Goal: Task Accomplishment & Management: Manage account settings

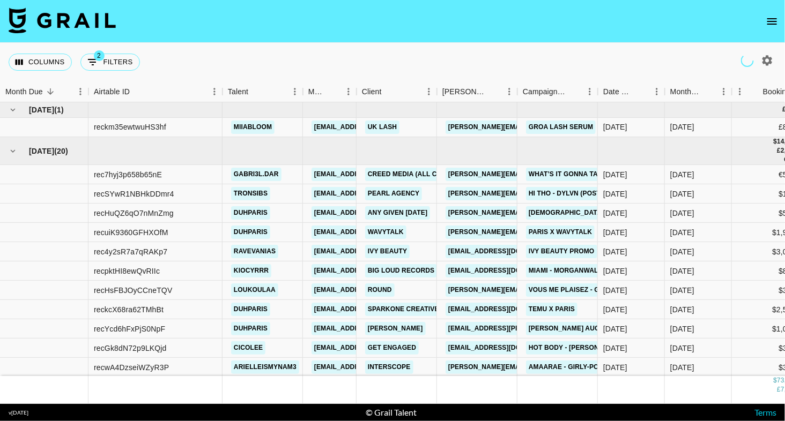
click at [769, 25] on icon "open drawer" at bounding box center [772, 21] width 13 height 13
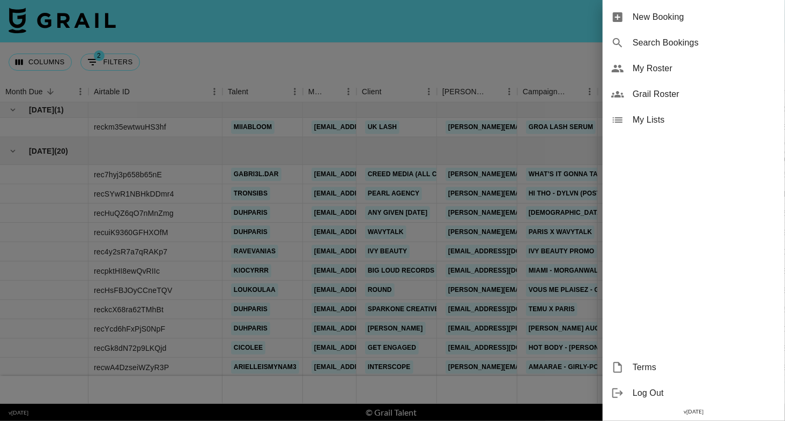
click at [666, 75] on div "My Roster" at bounding box center [694, 69] width 182 height 26
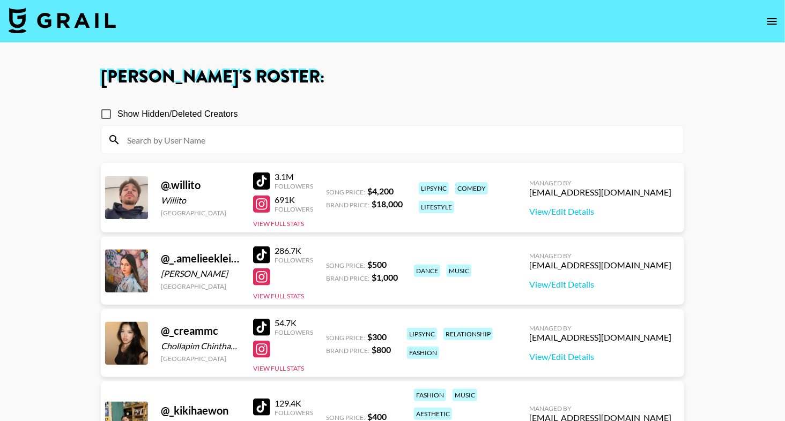
click at [352, 107] on div "Show Hidden/Deleted Creators" at bounding box center [392, 114] width 583 height 23
click at [344, 135] on input at bounding box center [399, 139] width 556 height 17
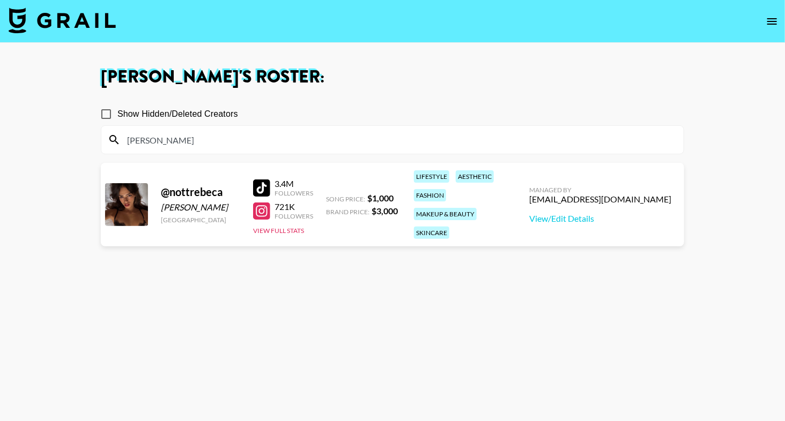
click at [0, 0] on section "[PERSON_NAME] 's Roster: Show Hidden/Deleted Creators [PERSON_NAME] @ nottrebec…" at bounding box center [392, 249] width 785 height 499
click at [168, 141] on input "[PERSON_NAME]" at bounding box center [399, 139] width 556 height 17
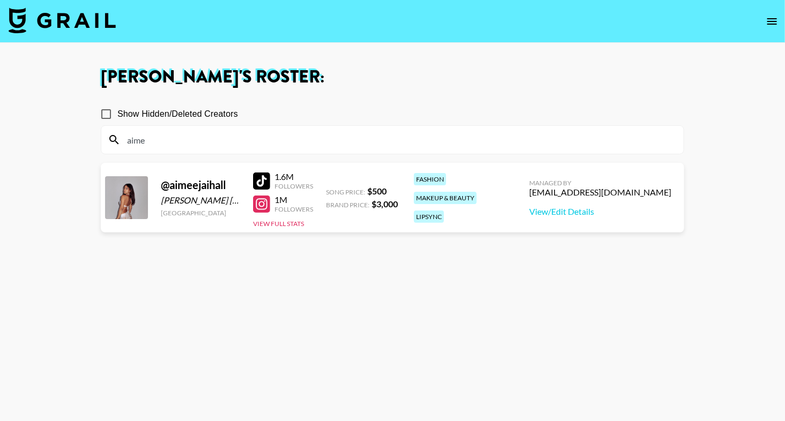
click at [309, 110] on div "Show Hidden/Deleted Creators" at bounding box center [392, 114] width 583 height 23
click at [0, 0] on section "[PERSON_NAME] 's Roster: Show Hidden/Deleted Creators aime @ aimeejaihall [PERS…" at bounding box center [392, 249] width 785 height 499
click at [167, 144] on input "aime" at bounding box center [399, 139] width 556 height 17
type input "f"
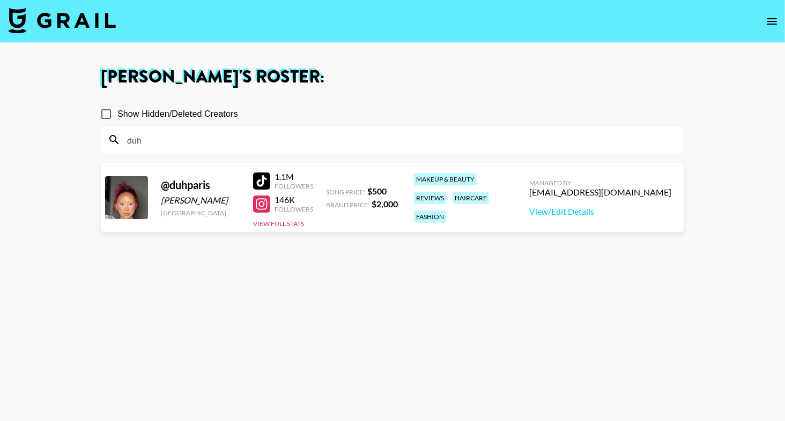
type input "duh"
click at [429, 39] on nav at bounding box center [392, 21] width 785 height 43
click at [0, 0] on section "[PERSON_NAME] 's Roster: Show Hidden/Deleted Creators duh @ [STREET_ADDRESS][PE…" at bounding box center [392, 249] width 785 height 499
click at [198, 153] on div "duh" at bounding box center [392, 140] width 582 height 28
click at [198, 145] on input "duh" at bounding box center [399, 139] width 556 height 17
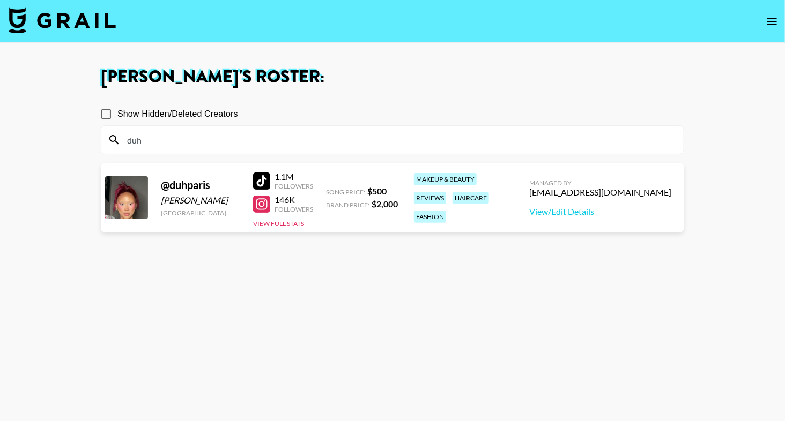
click at [198, 145] on input "duh" at bounding box center [399, 139] width 556 height 17
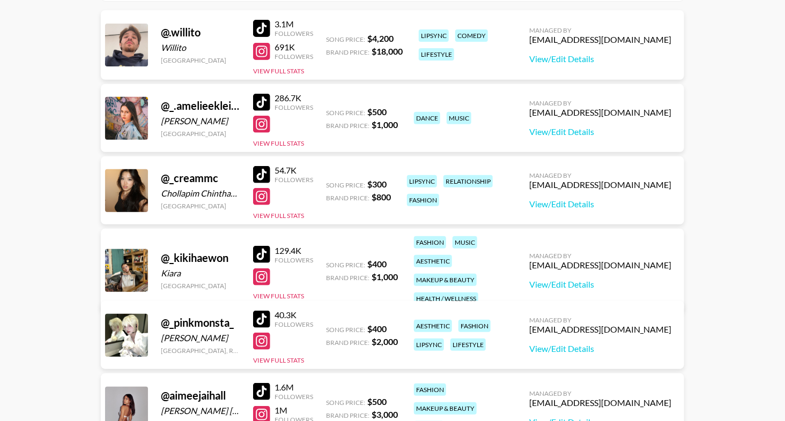
scroll to position [152, 0]
click at [256, 247] on div at bounding box center [261, 255] width 17 height 17
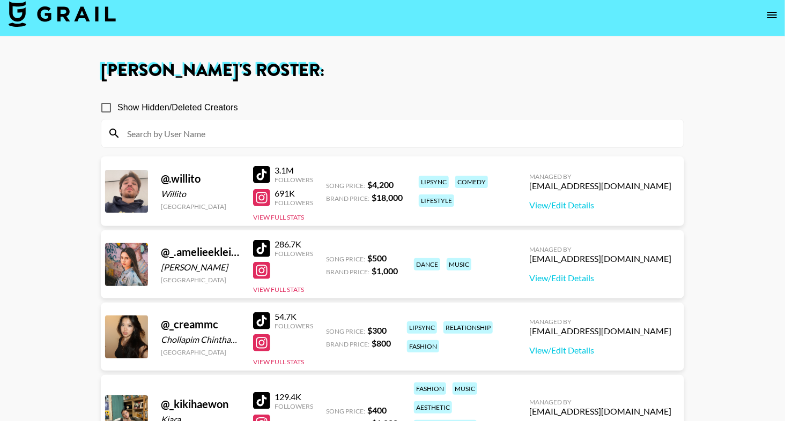
scroll to position [0, 0]
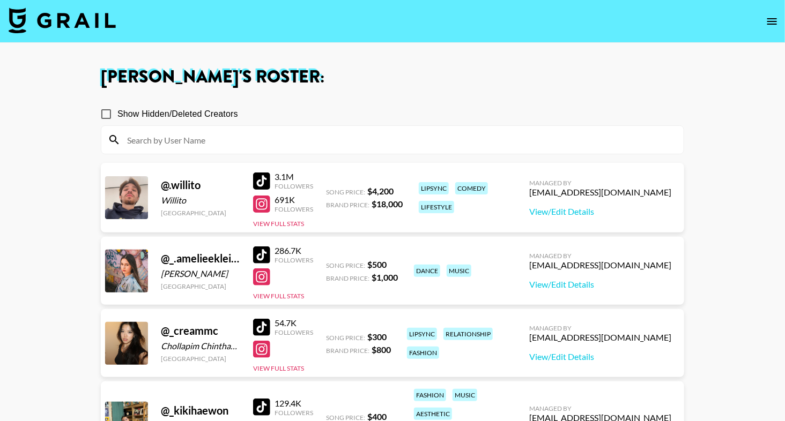
click at [226, 139] on input at bounding box center [399, 139] width 556 height 17
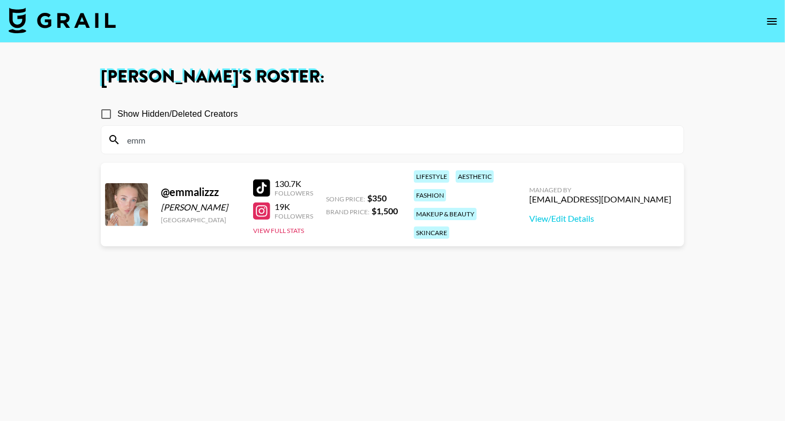
click at [0, 0] on section "[PERSON_NAME] 's Roster: Show Hidden/Deleted Creators emm @ emmalizzz [PERSON_N…" at bounding box center [392, 249] width 785 height 499
click at [244, 137] on input "emm" at bounding box center [399, 139] width 556 height 17
type input "e"
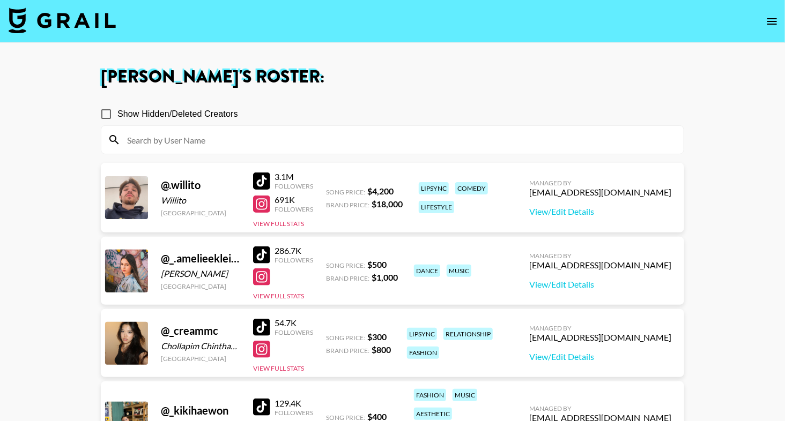
click at [73, 18] on img at bounding box center [62, 21] width 107 height 26
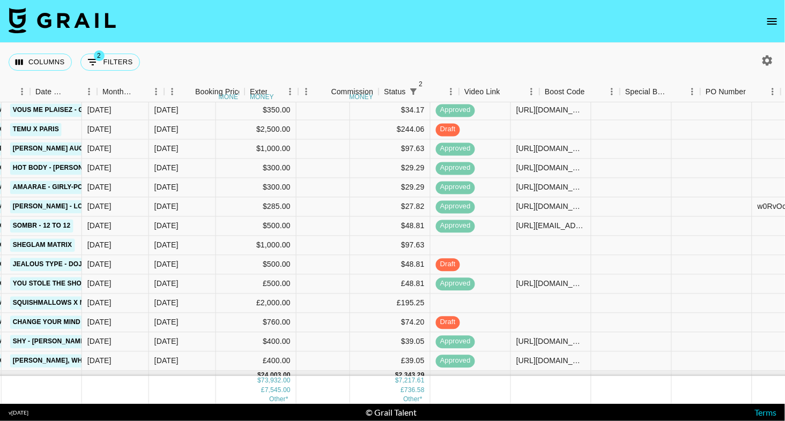
scroll to position [180, 582]
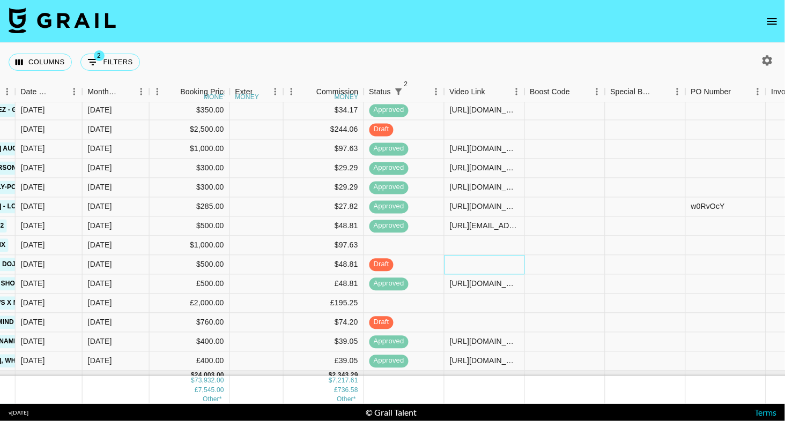
click at [471, 264] on div at bounding box center [484, 265] width 80 height 19
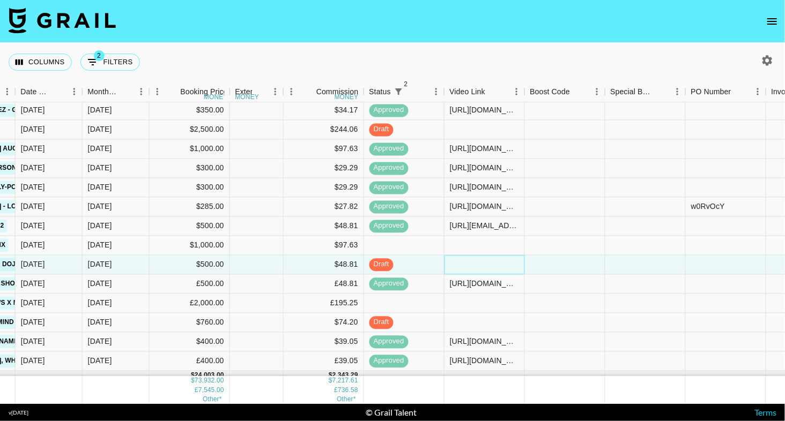
click at [471, 264] on div at bounding box center [484, 265] width 80 height 19
type input "[URL][DOMAIN_NAME]"
click at [558, 33] on nav at bounding box center [392, 21] width 785 height 43
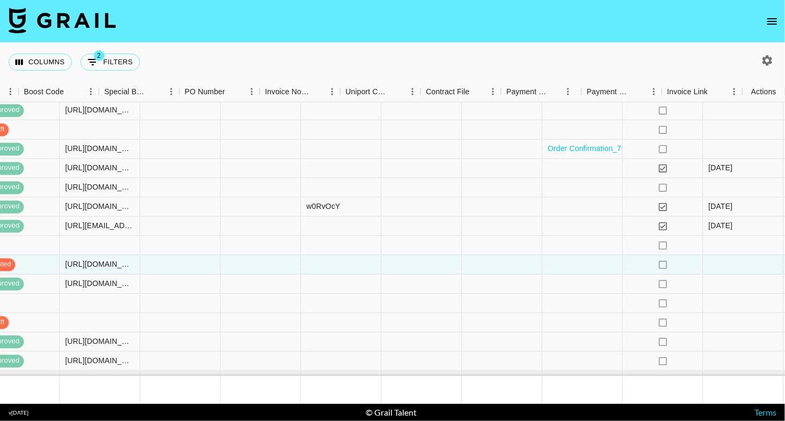
scroll to position [180, 1088]
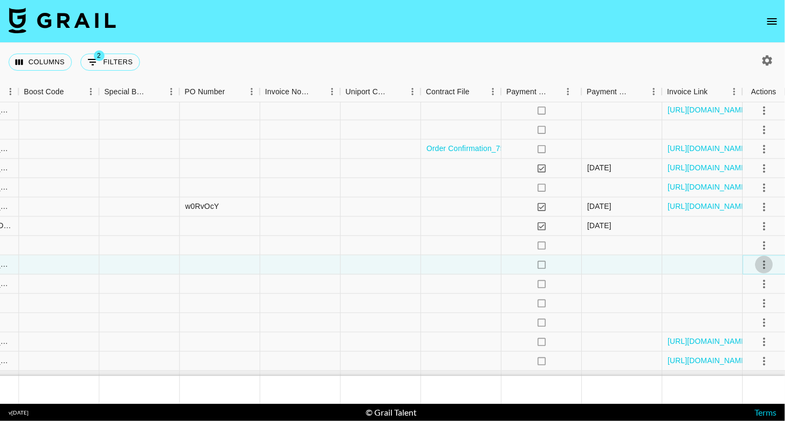
click at [768, 257] on button "select merge strategy" at bounding box center [764, 265] width 18 height 18
click at [730, 369] on div "Approve" at bounding box center [740, 365] width 33 height 13
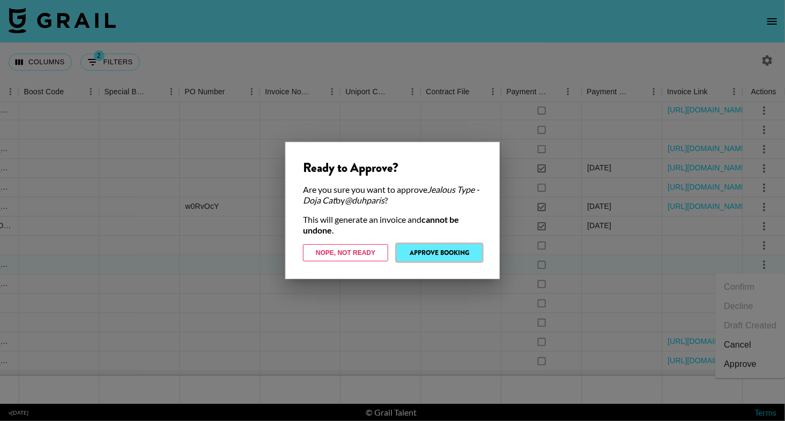
click at [440, 258] on button "Approve Booking" at bounding box center [439, 252] width 85 height 17
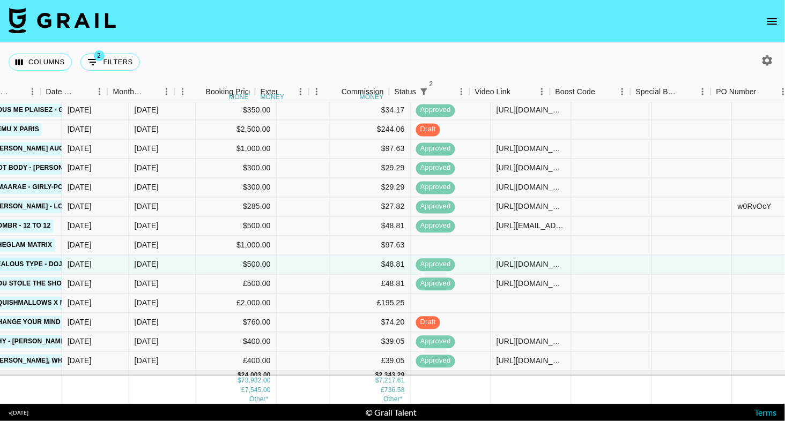
scroll to position [180, 518]
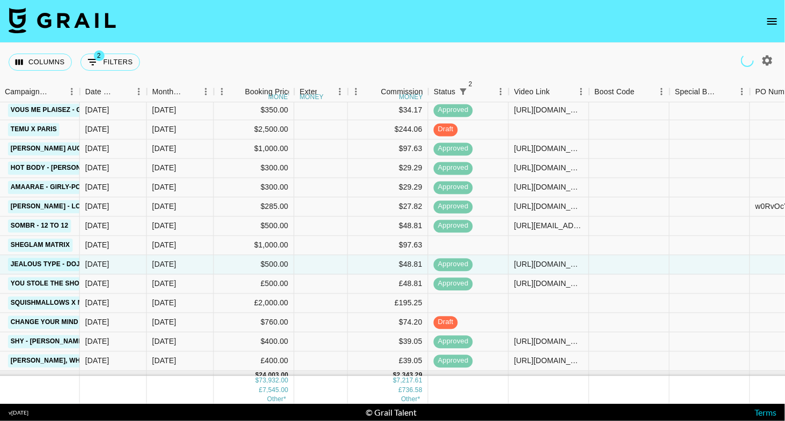
click at [777, 21] on icon "open drawer" at bounding box center [772, 21] width 10 height 6
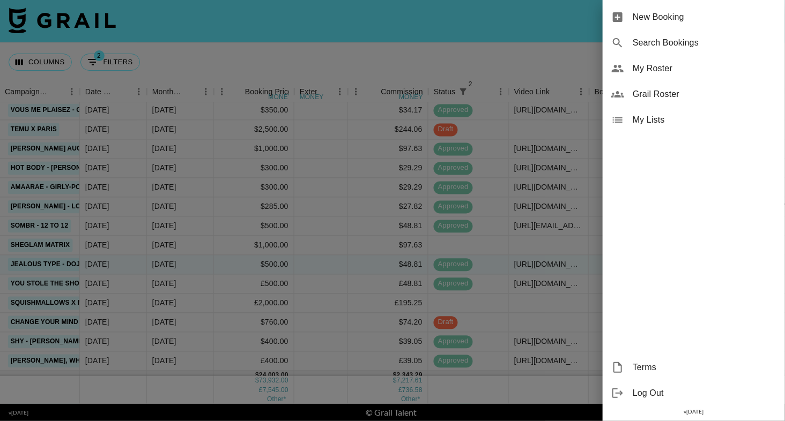
click at [622, 63] on icon at bounding box center [617, 68] width 13 height 13
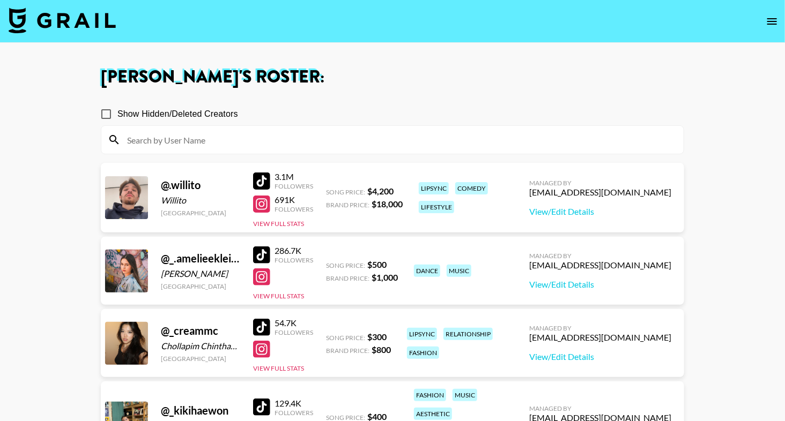
click at [219, 146] on input at bounding box center [399, 139] width 556 height 17
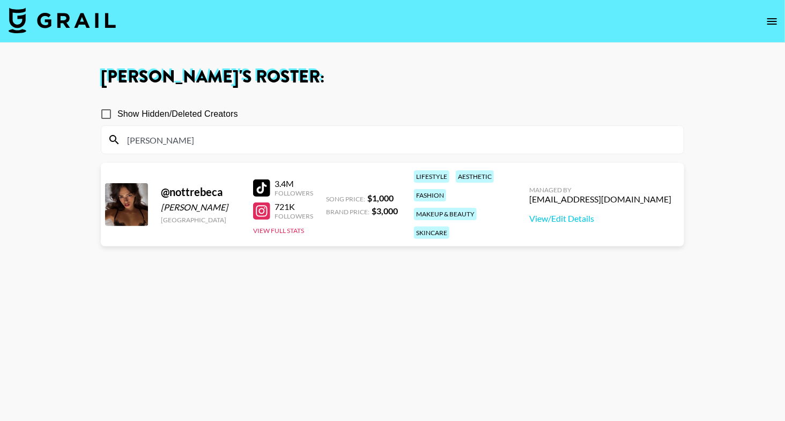
drag, startPoint x: 262, startPoint y: 183, endPoint x: 13, endPoint y: 3, distance: 307.5
click at [0, 0] on section "[PERSON_NAME] 's Roster: Show Hidden/Deleted Creators [PERSON_NAME] @ nottrebec…" at bounding box center [392, 249] width 785 height 499
click at [302, 140] on input "[PERSON_NAME]" at bounding box center [399, 139] width 556 height 17
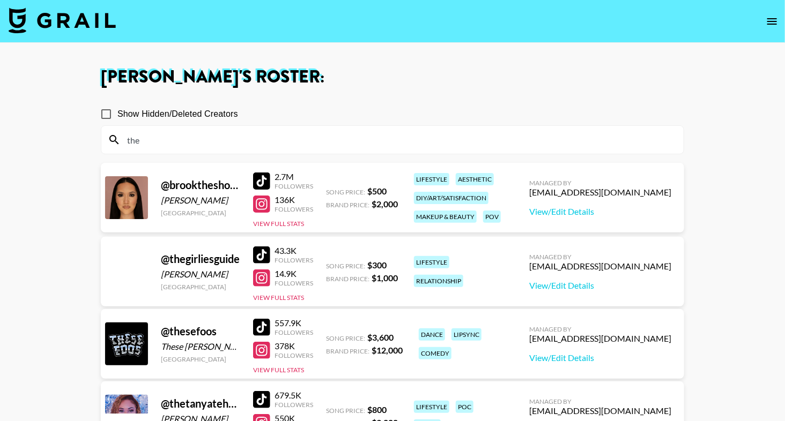
scroll to position [63, 0]
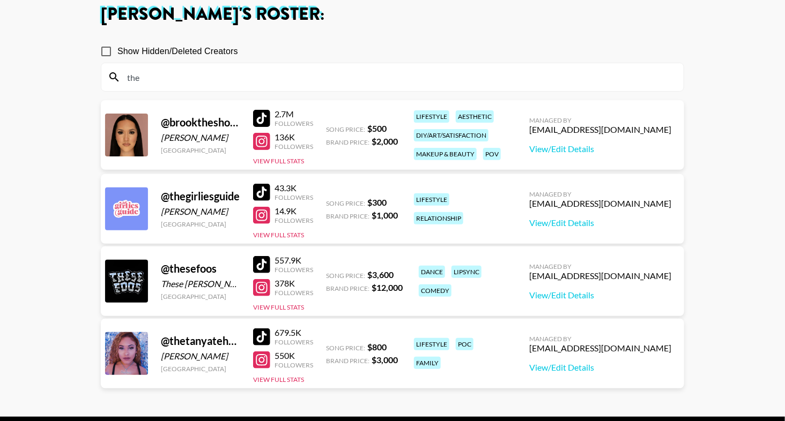
type input "the"
click at [268, 332] on div at bounding box center [261, 337] width 17 height 17
click at [148, 80] on input "the" at bounding box center [399, 77] width 556 height 17
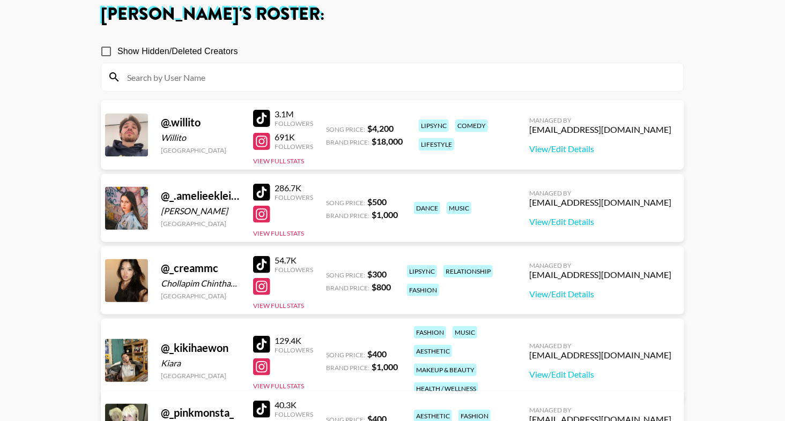
scroll to position [0, 0]
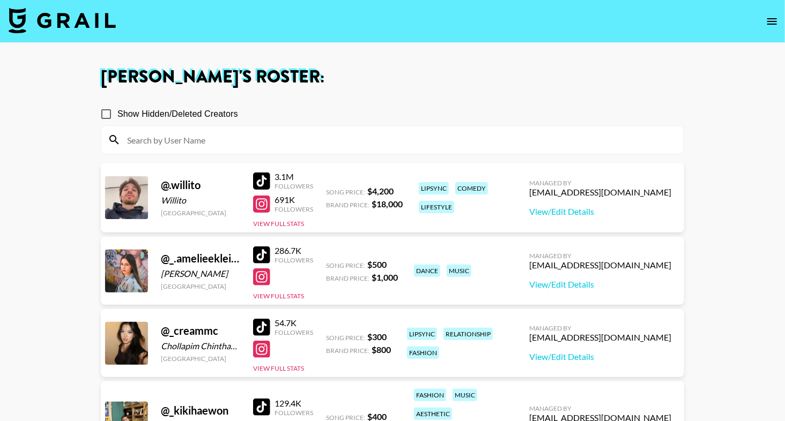
click at [47, 19] on img at bounding box center [62, 21] width 107 height 26
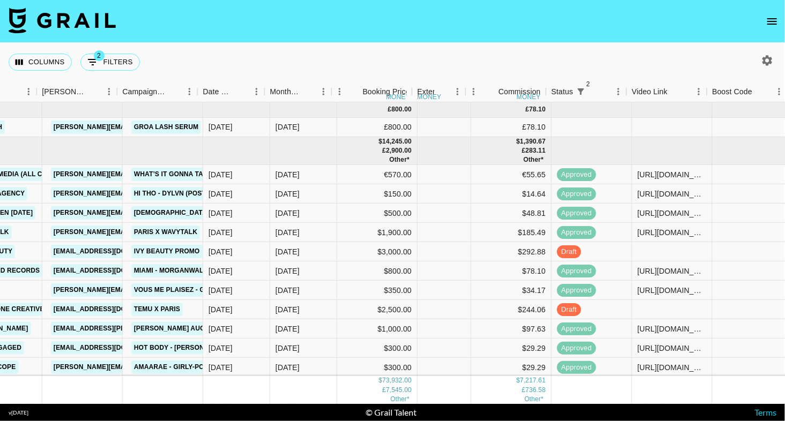
scroll to position [0, 400]
